Goal: Transaction & Acquisition: Purchase product/service

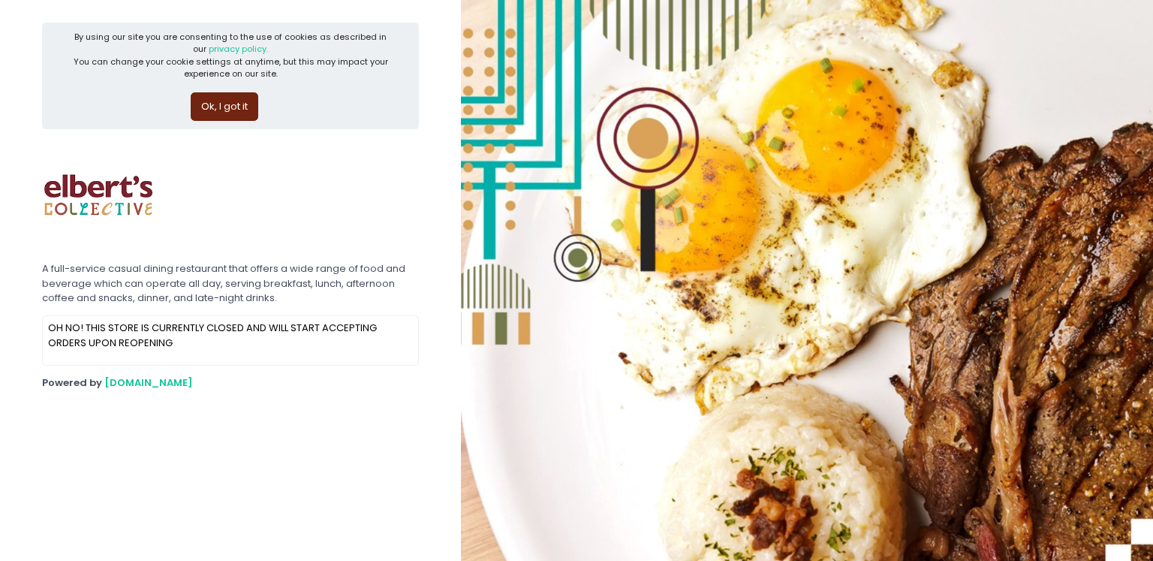
click at [238, 113] on button "Ok, I got it" at bounding box center [225, 106] width 68 height 29
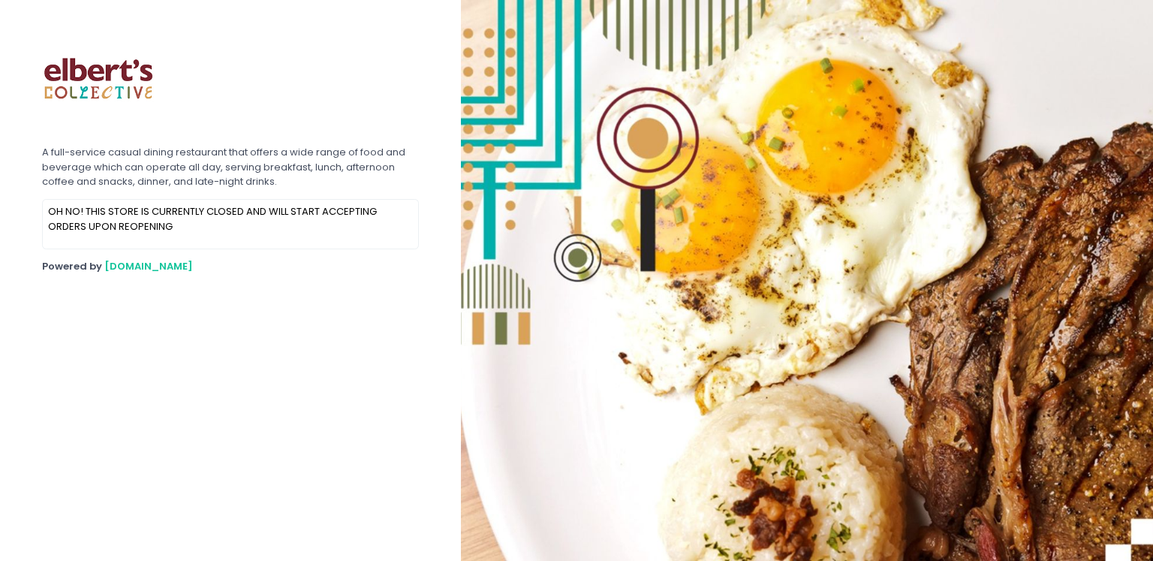
click at [120, 94] on img at bounding box center [98, 79] width 113 height 113
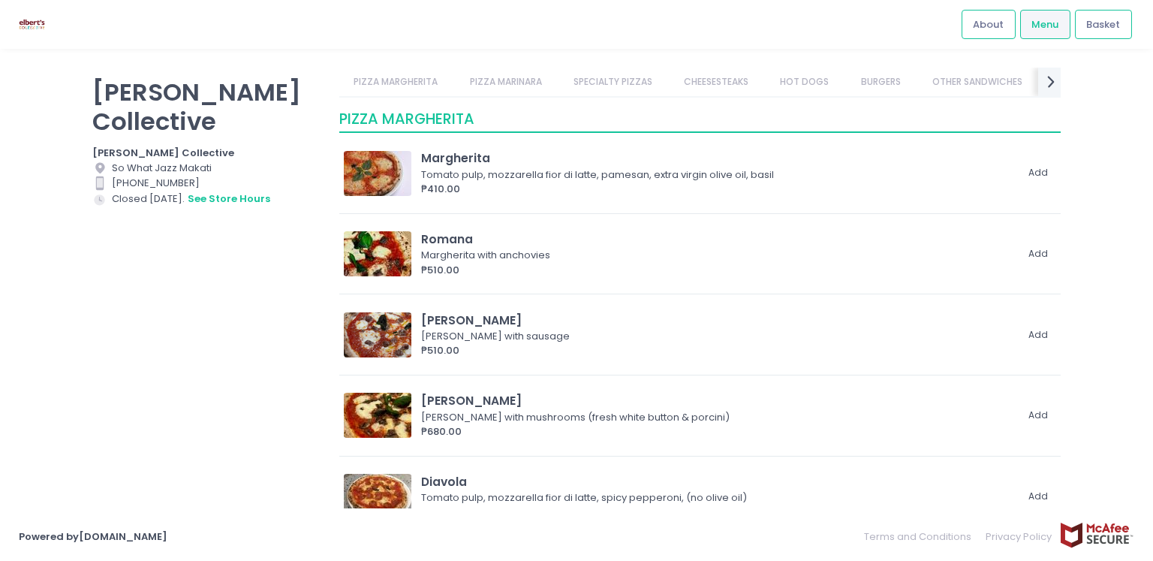
click at [32, 28] on img at bounding box center [32, 24] width 26 height 26
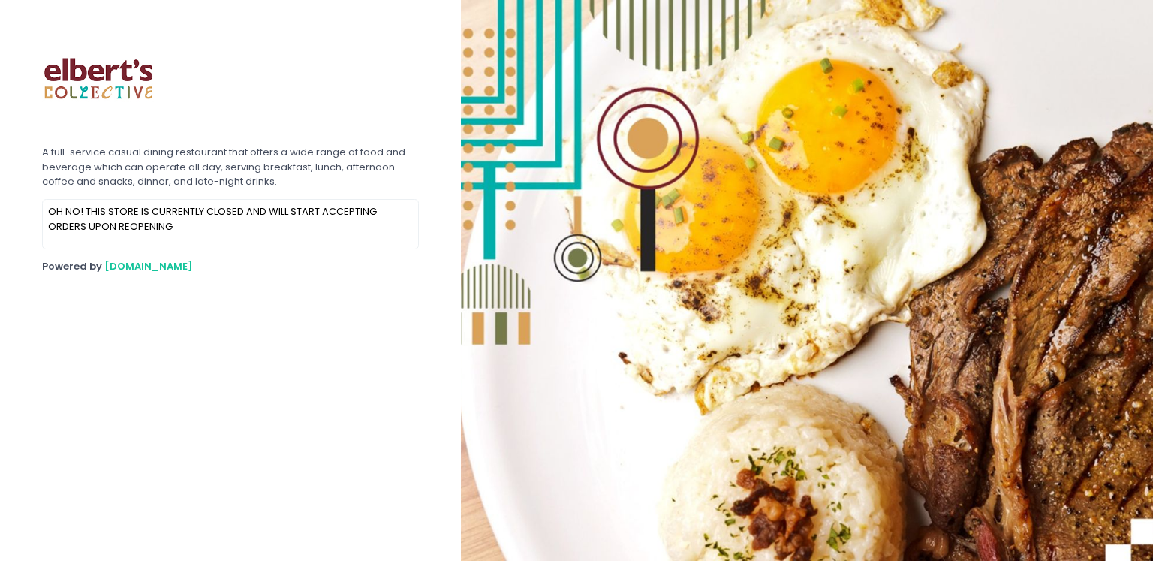
click at [126, 94] on img at bounding box center [98, 79] width 113 height 113
drag, startPoint x: 150, startPoint y: 199, endPoint x: 155, endPoint y: 221, distance: 23.0
click at [155, 220] on div "OH NO! THIS STORE IS CURRENTLY CLOSED AND WILL START ACCEPTING ORDERS UPON REOP…" at bounding box center [230, 224] width 375 height 49
click at [93, 85] on img at bounding box center [98, 79] width 113 height 113
click at [224, 199] on div "OH NO! THIS STORE IS CURRENTLY CLOSED AND WILL START ACCEPTING ORDERS UPON REOP…" at bounding box center [230, 224] width 377 height 50
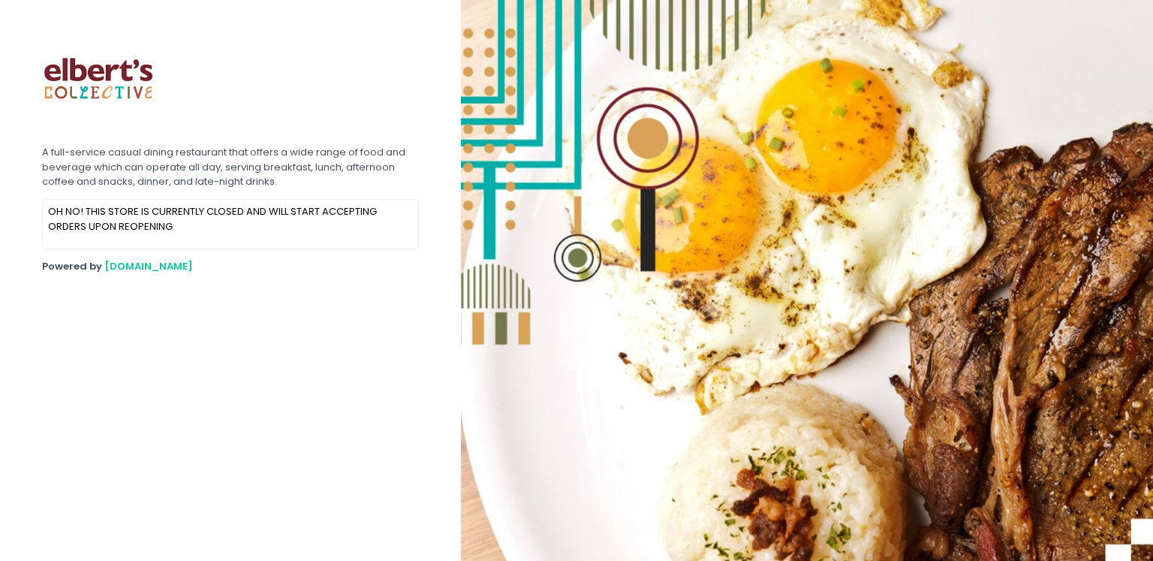
click at [239, 235] on div "OH NO! THIS STORE IS CURRENTLY CLOSED AND WILL START ACCEPTING ORDERS UPON REOP…" at bounding box center [230, 224] width 375 height 49
